Goal: Task Accomplishment & Management: Use online tool/utility

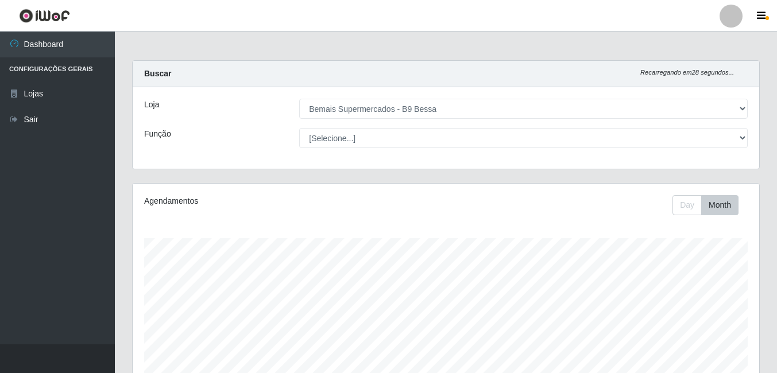
select select "410"
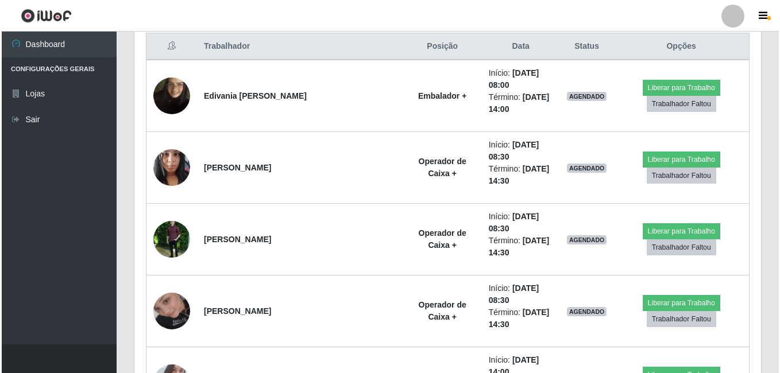
scroll to position [386, 0]
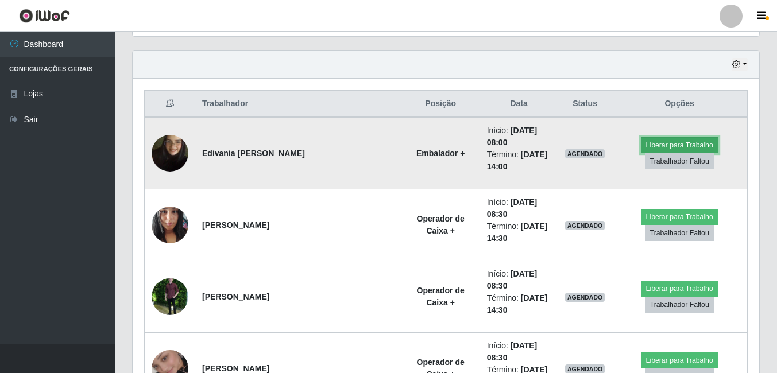
click at [648, 140] on button "Liberar para Trabalho" at bounding box center [680, 145] width 78 height 16
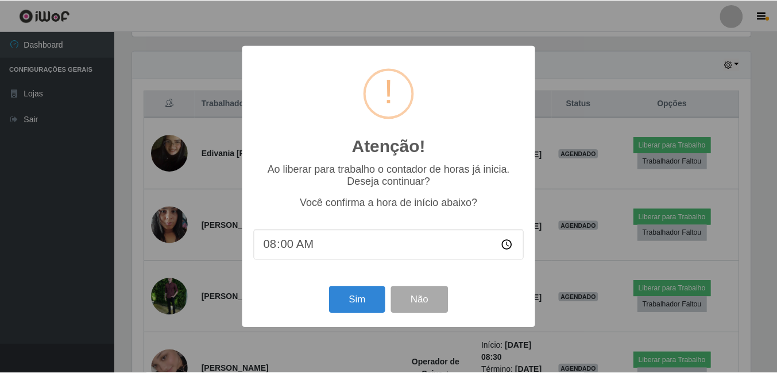
scroll to position [238, 621]
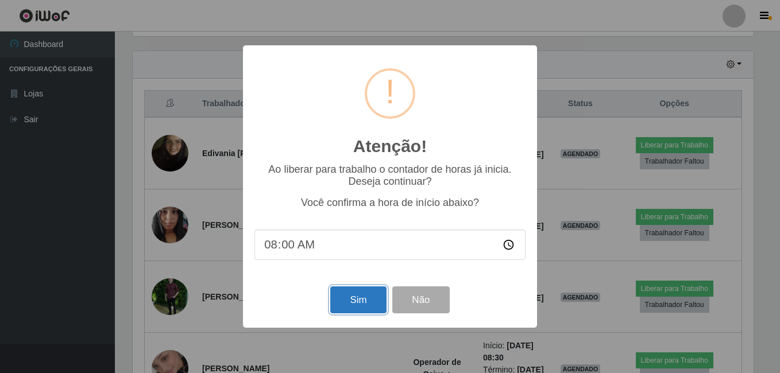
click at [356, 293] on button "Sim" at bounding box center [358, 300] width 56 height 27
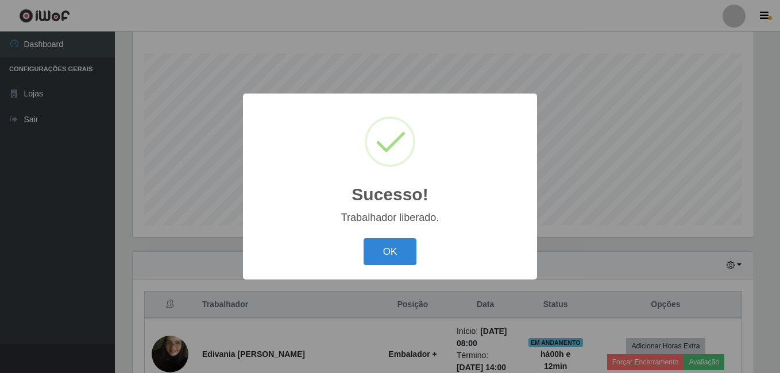
click at [364, 238] on button "OK" at bounding box center [390, 251] width 53 height 27
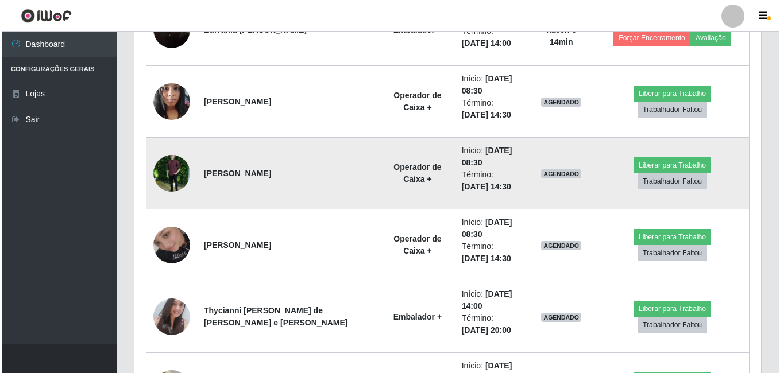
scroll to position [530, 0]
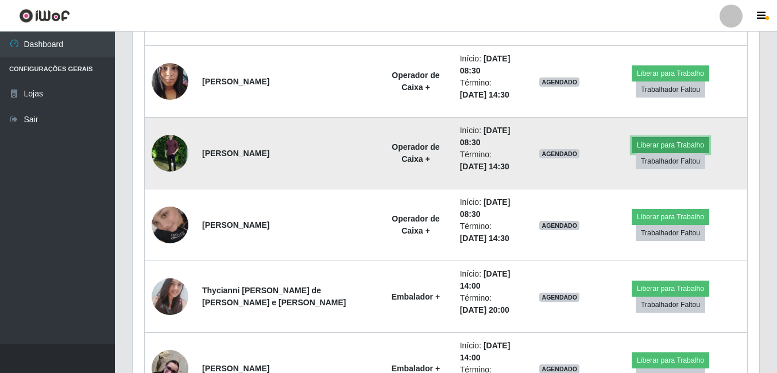
click at [632, 153] on button "Liberar para Trabalho" at bounding box center [671, 145] width 78 height 16
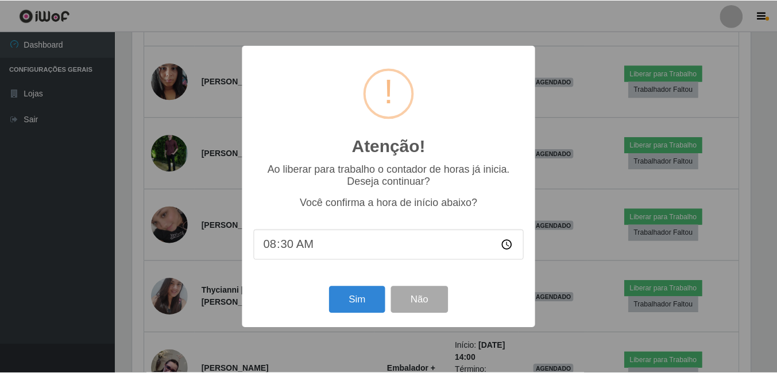
scroll to position [238, 621]
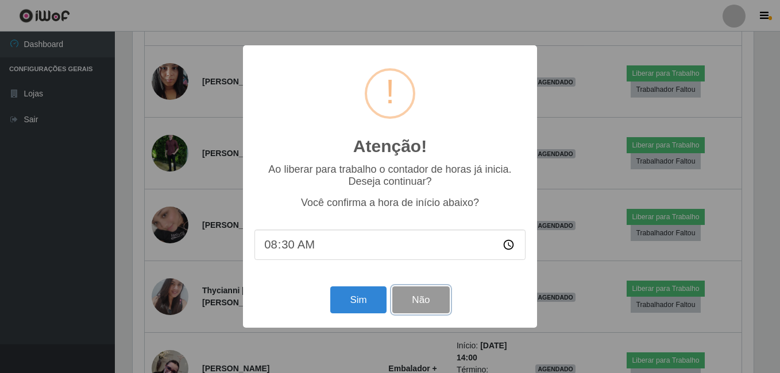
click at [443, 295] on button "Não" at bounding box center [420, 300] width 57 height 27
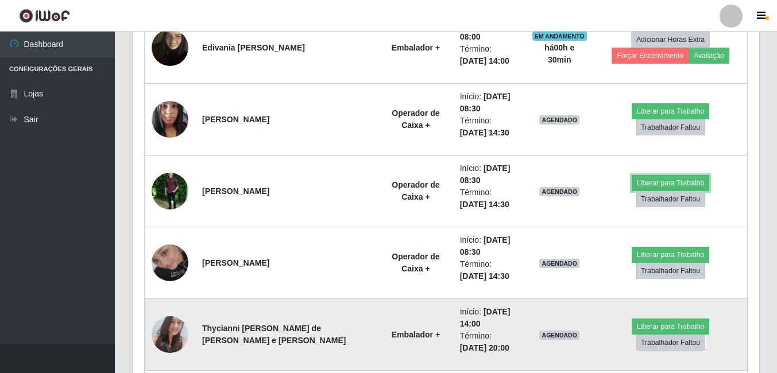
scroll to position [472, 0]
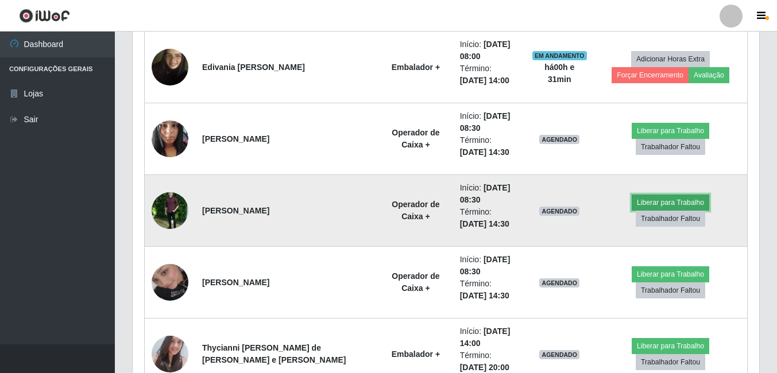
click at [632, 206] on button "Liberar para Trabalho" at bounding box center [671, 203] width 78 height 16
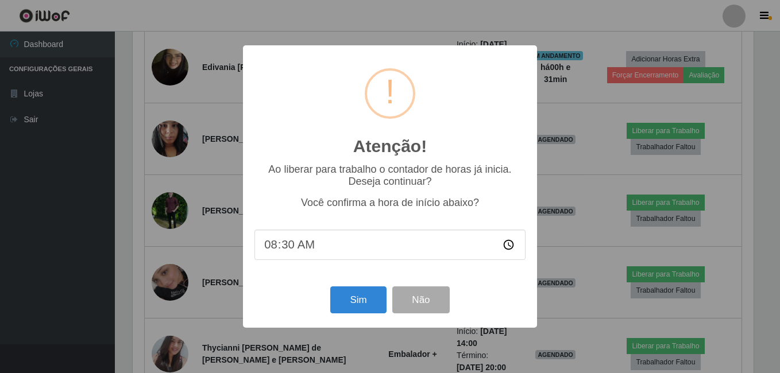
click at [345, 316] on div "Sim Não" at bounding box center [389, 300] width 271 height 33
click at [353, 307] on button "Sim" at bounding box center [358, 300] width 56 height 27
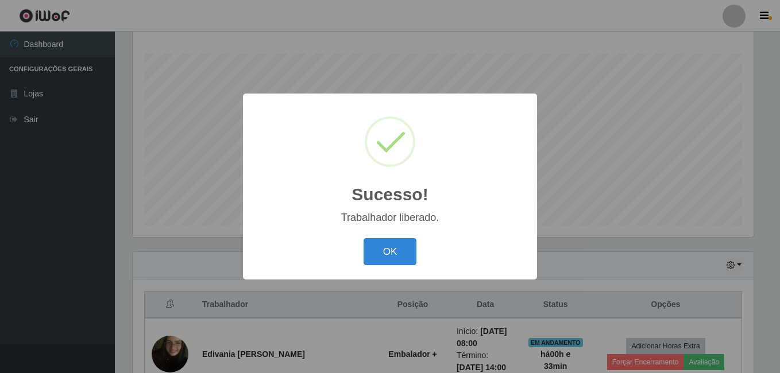
click at [364, 238] on button "OK" at bounding box center [390, 251] width 53 height 27
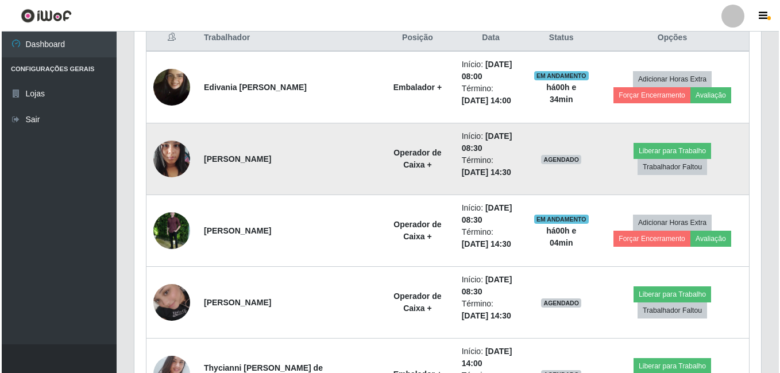
scroll to position [472, 0]
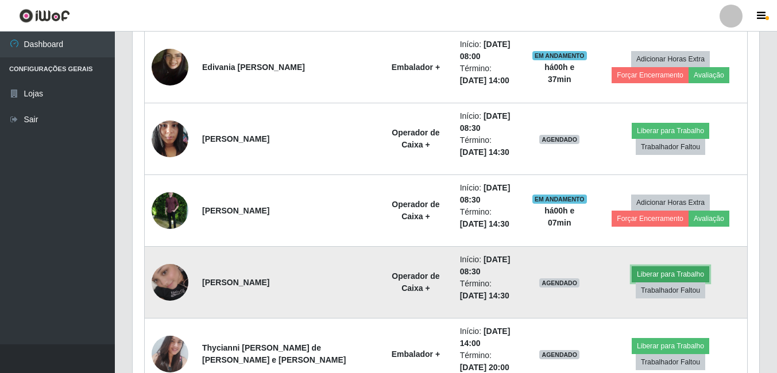
click at [632, 283] on button "Liberar para Trabalho" at bounding box center [671, 275] width 78 height 16
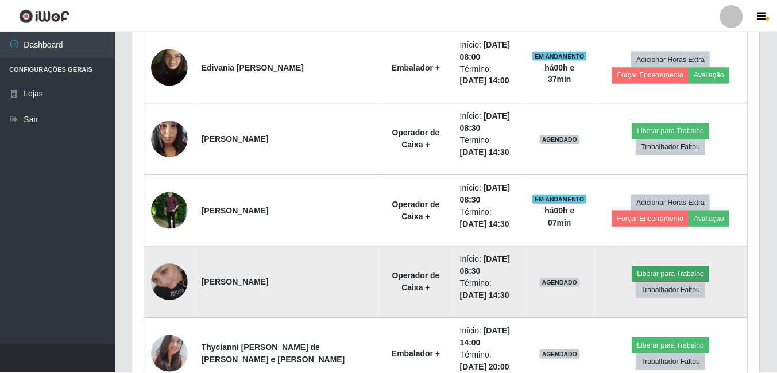
scroll to position [238, 621]
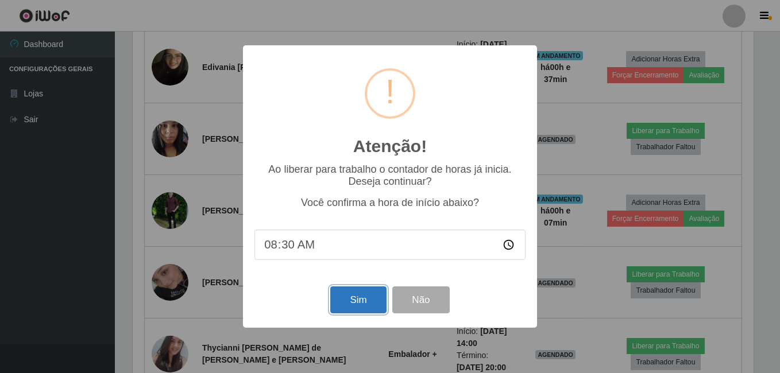
click at [359, 292] on button "Sim" at bounding box center [358, 300] width 56 height 27
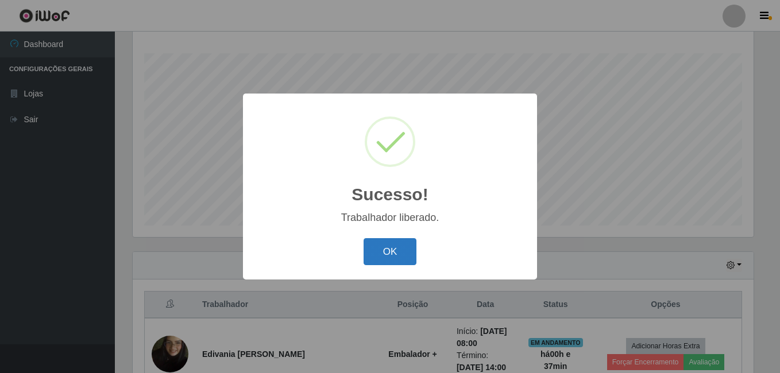
click at [396, 249] on button "OK" at bounding box center [390, 251] width 53 height 27
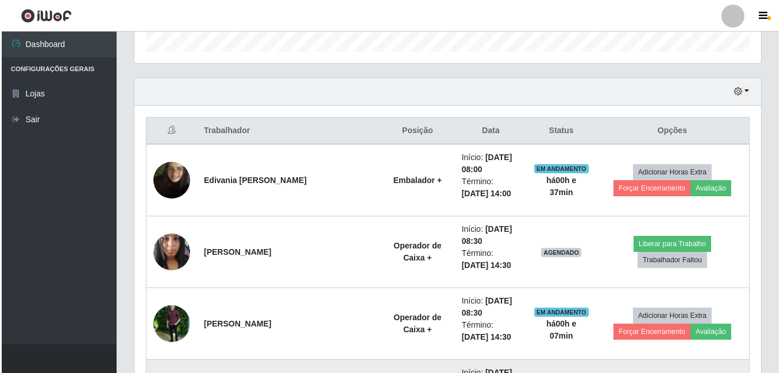
scroll to position [415, 0]
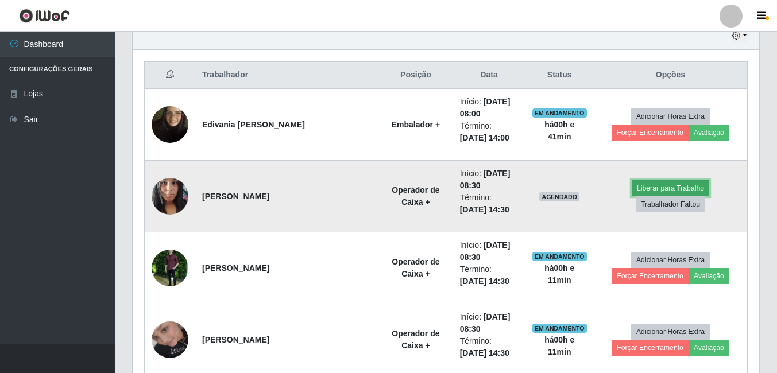
click at [641, 196] on button "Liberar para Trabalho" at bounding box center [671, 188] width 78 height 16
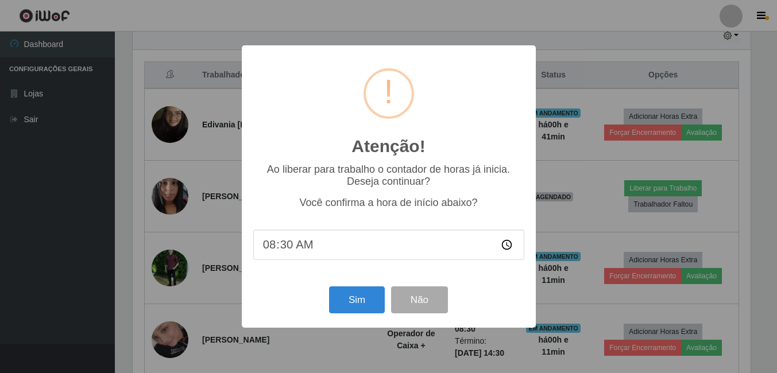
scroll to position [238, 621]
drag, startPoint x: 369, startPoint y: 307, endPoint x: 338, endPoint y: 291, distance: 34.9
click at [369, 307] on button "Sim" at bounding box center [358, 300] width 56 height 27
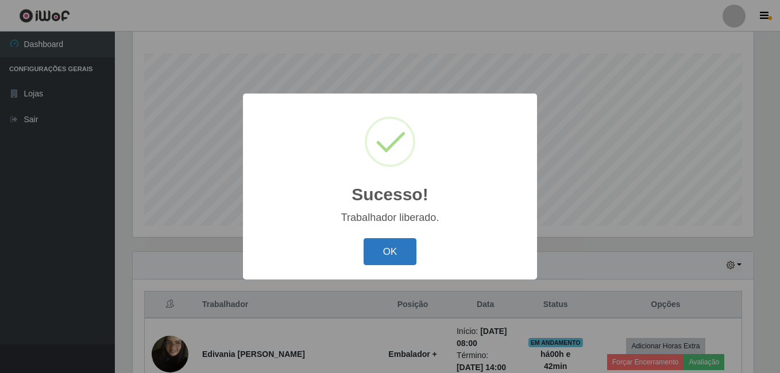
click at [393, 265] on button "OK" at bounding box center [390, 251] width 53 height 27
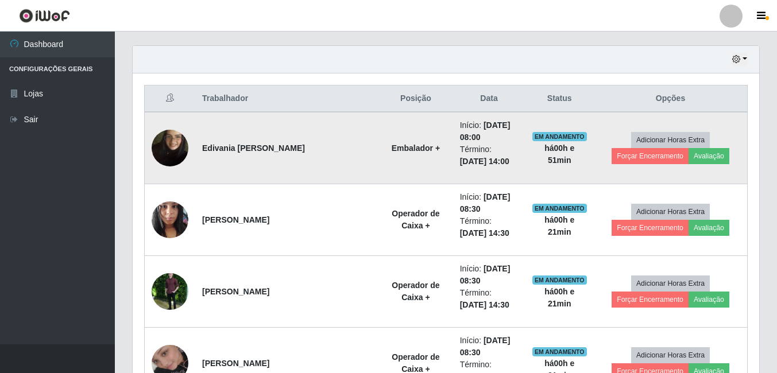
scroll to position [386, 0]
